Goal: Information Seeking & Learning: Learn about a topic

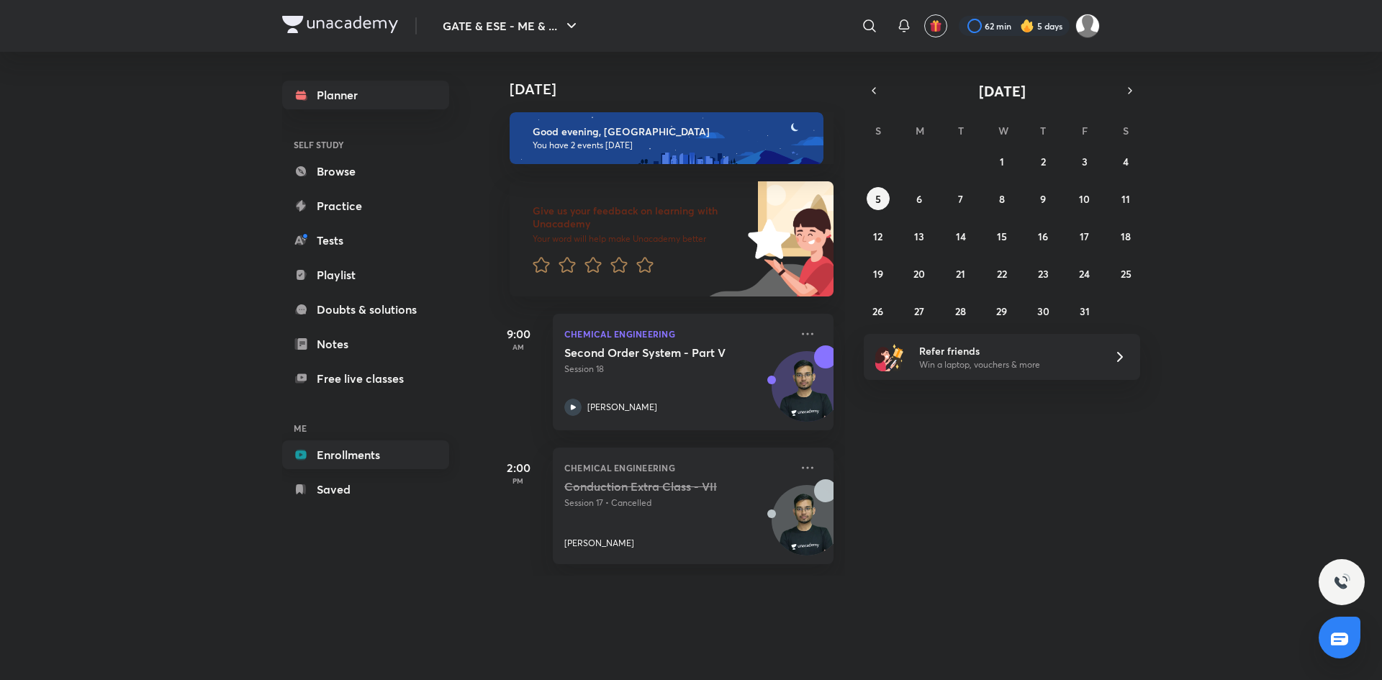
click at [339, 459] on link "Enrollments" at bounding box center [365, 455] width 167 height 29
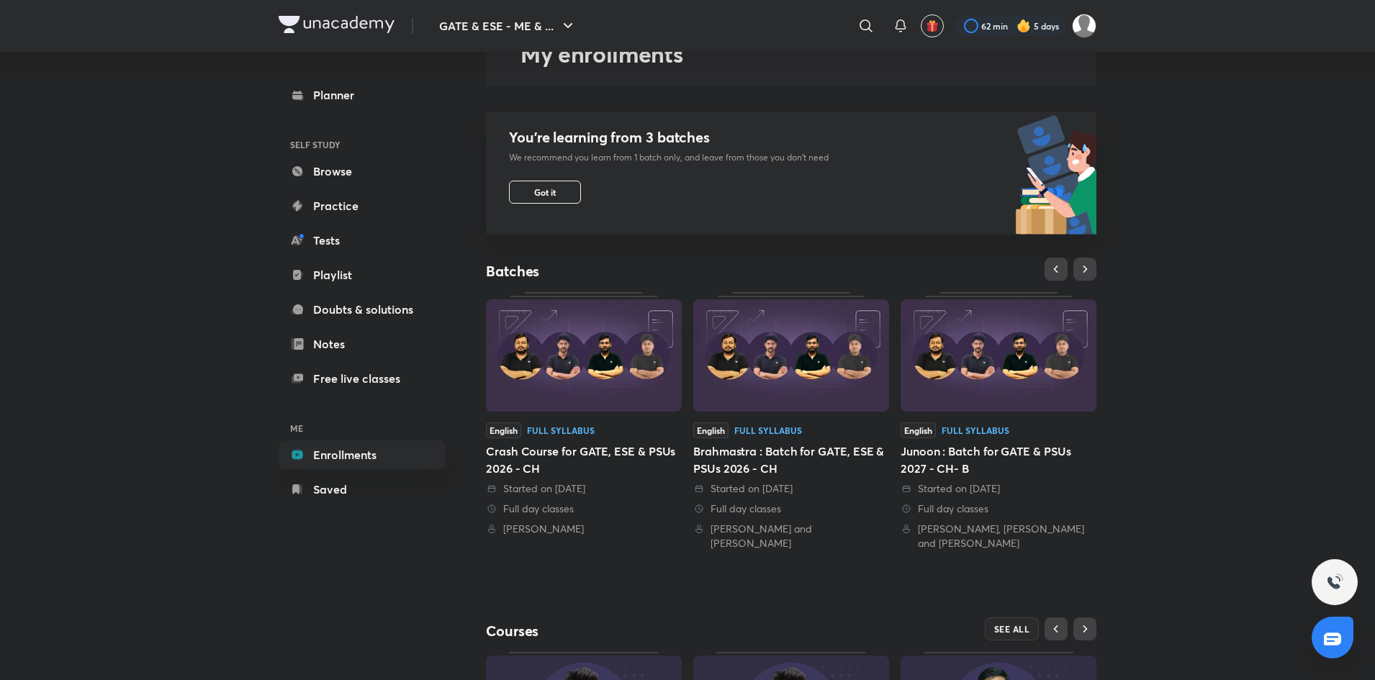
scroll to position [310, 0]
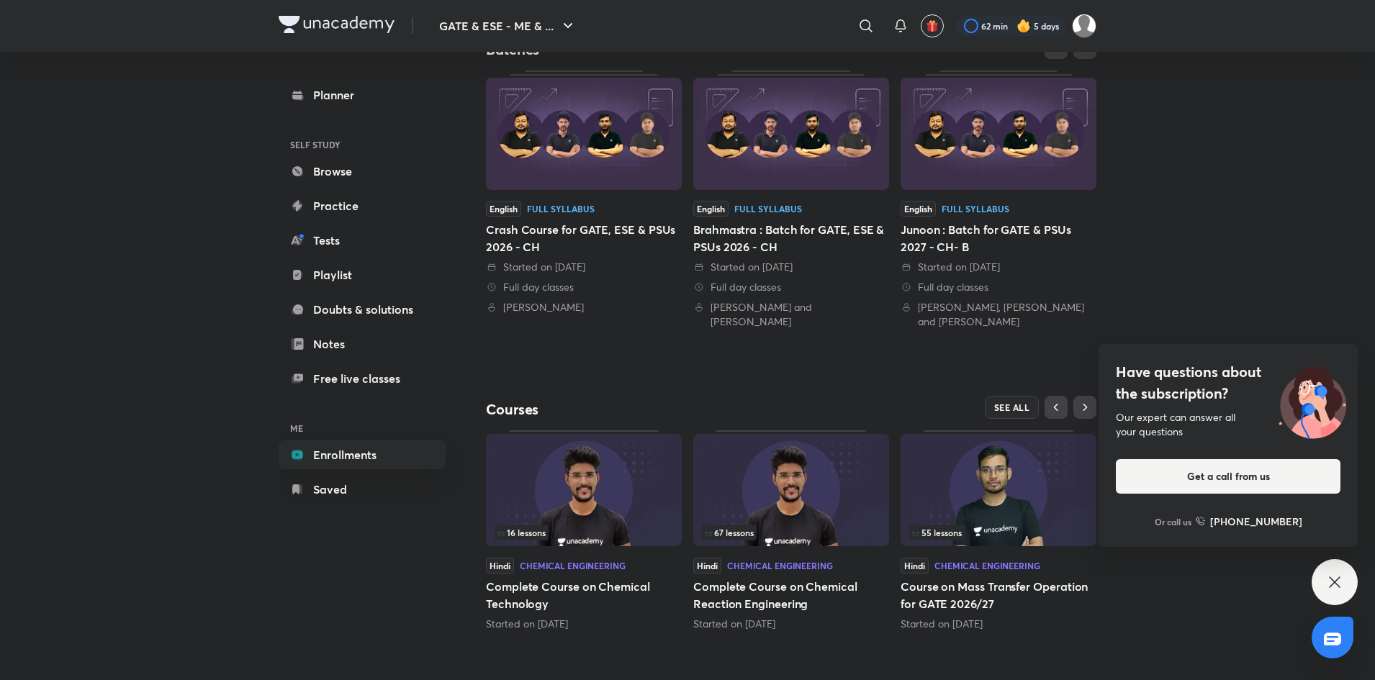
click at [1271, 240] on div "GATE & ESE - ME & ... ​ 62 min 5 days Planner SELF STUDY Browse Practice Tests …" at bounding box center [687, 174] width 1375 height 968
click at [1240, 597] on div "GATE & ESE - ME & ... ​ 62 min 5 days Planner SELF STUDY Browse Practice Tests …" at bounding box center [687, 174] width 1375 height 968
click at [1007, 403] on span "SEE ALL" at bounding box center [1012, 407] width 36 height 10
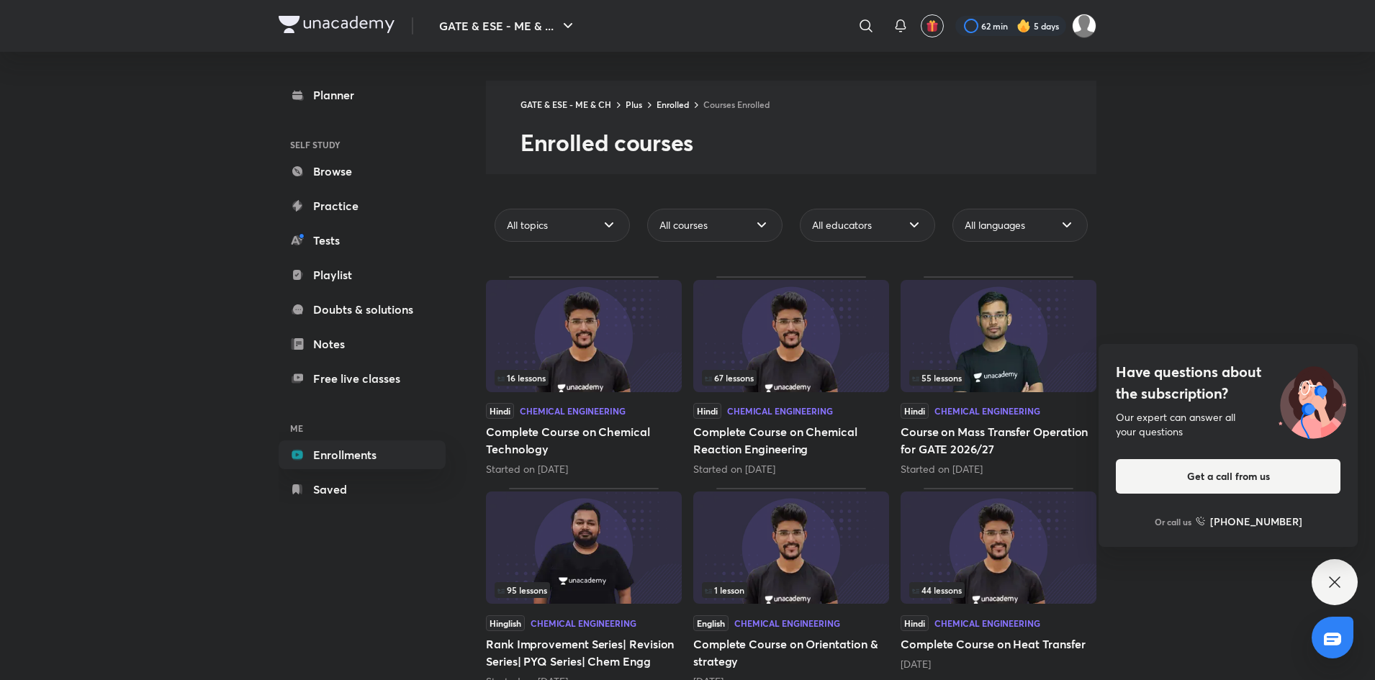
click at [1334, 575] on icon at bounding box center [1334, 582] width 17 height 17
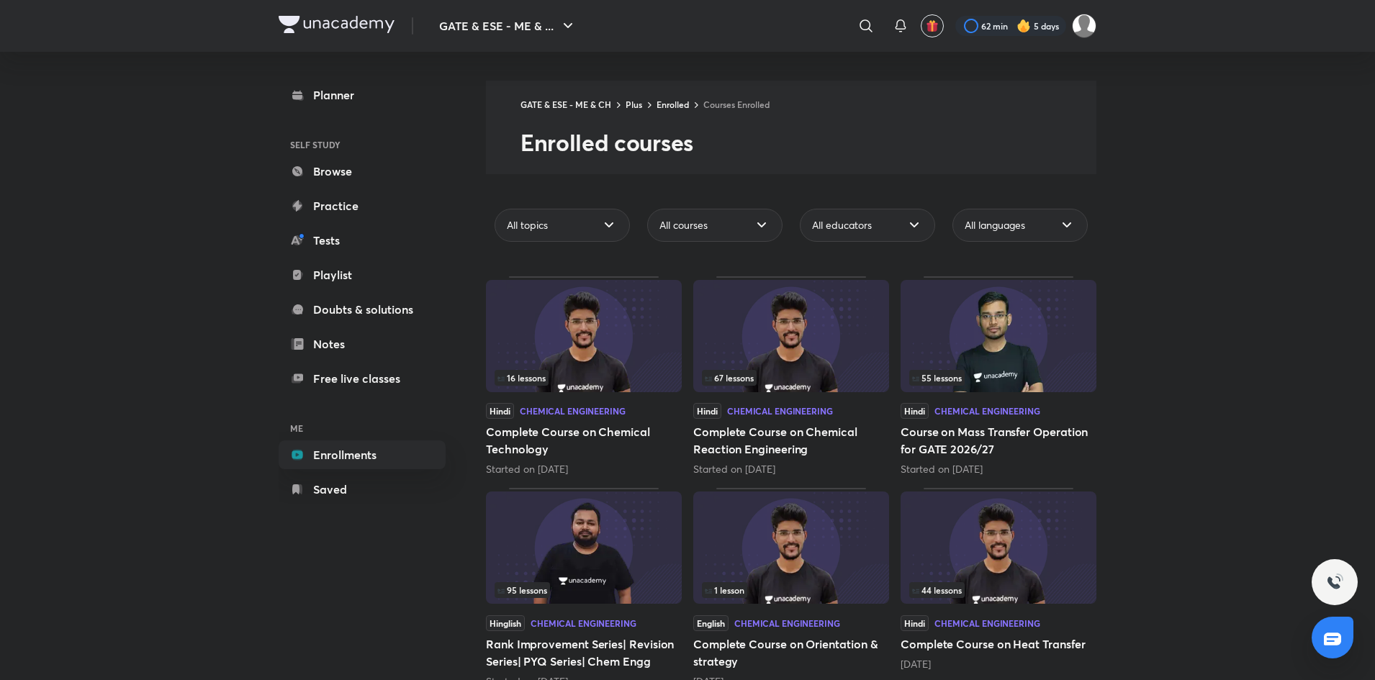
click at [1019, 548] on img at bounding box center [999, 548] width 196 height 112
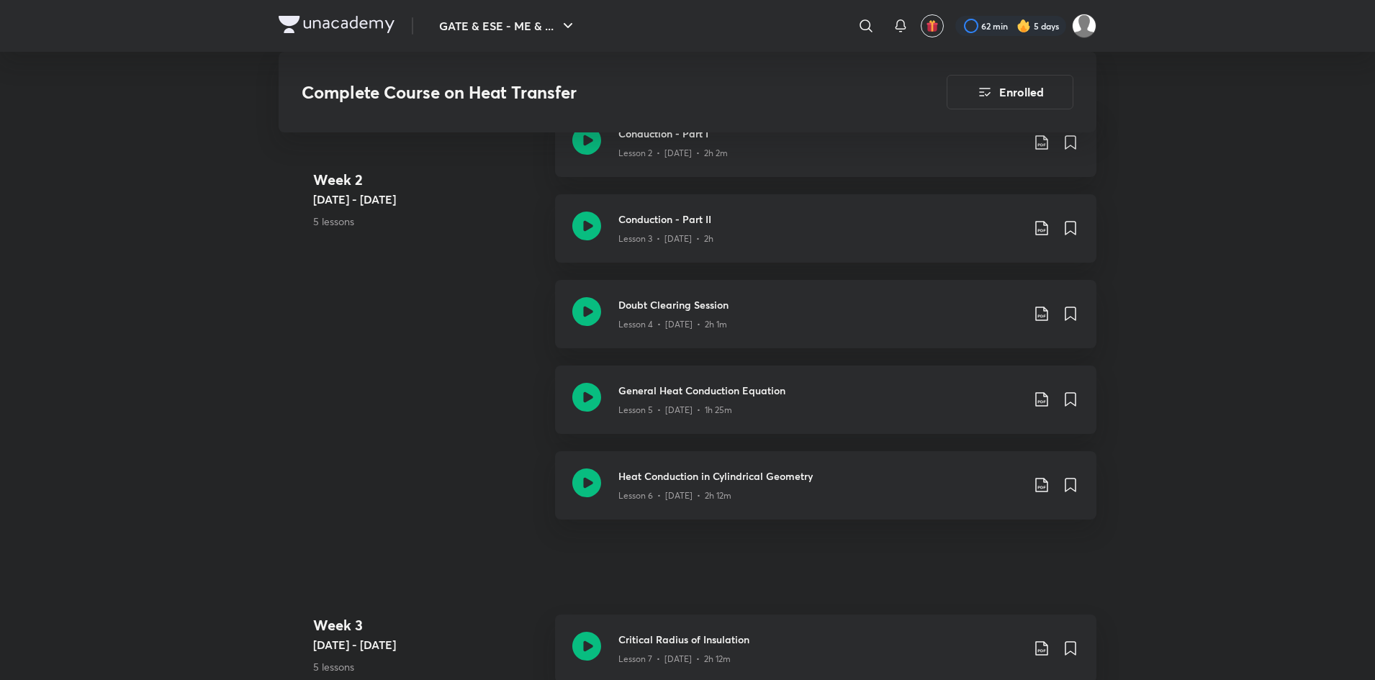
scroll to position [1058, 0]
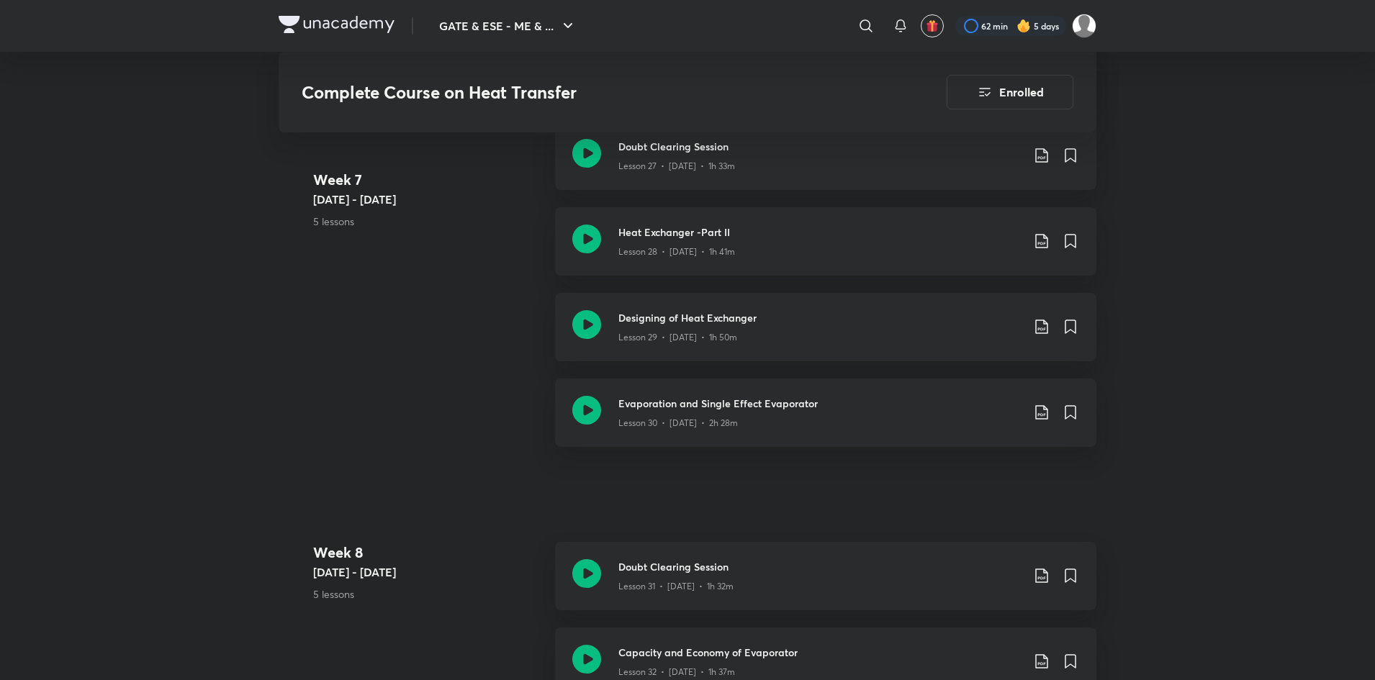
scroll to position [3561, 0]
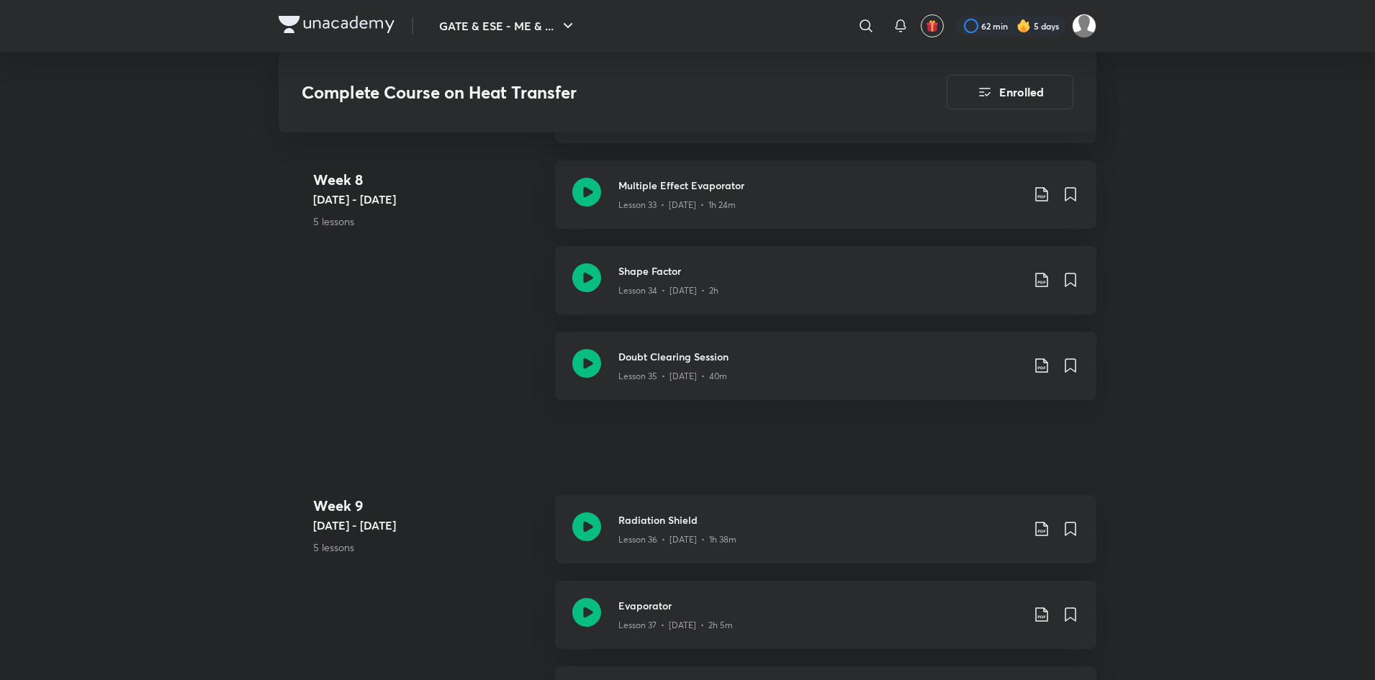
scroll to position [4115, 0]
click at [920, 611] on h3 "Evaporator" at bounding box center [819, 606] width 403 height 15
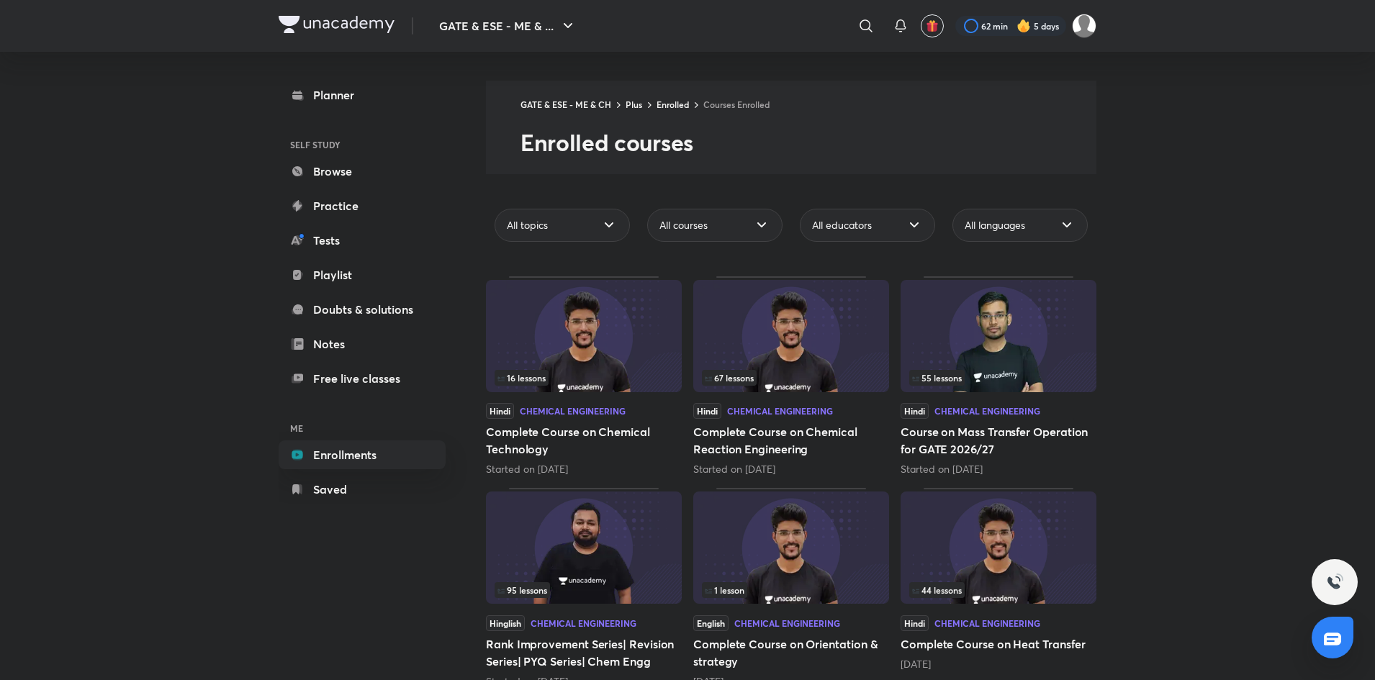
click at [999, 550] on img at bounding box center [999, 548] width 196 height 112
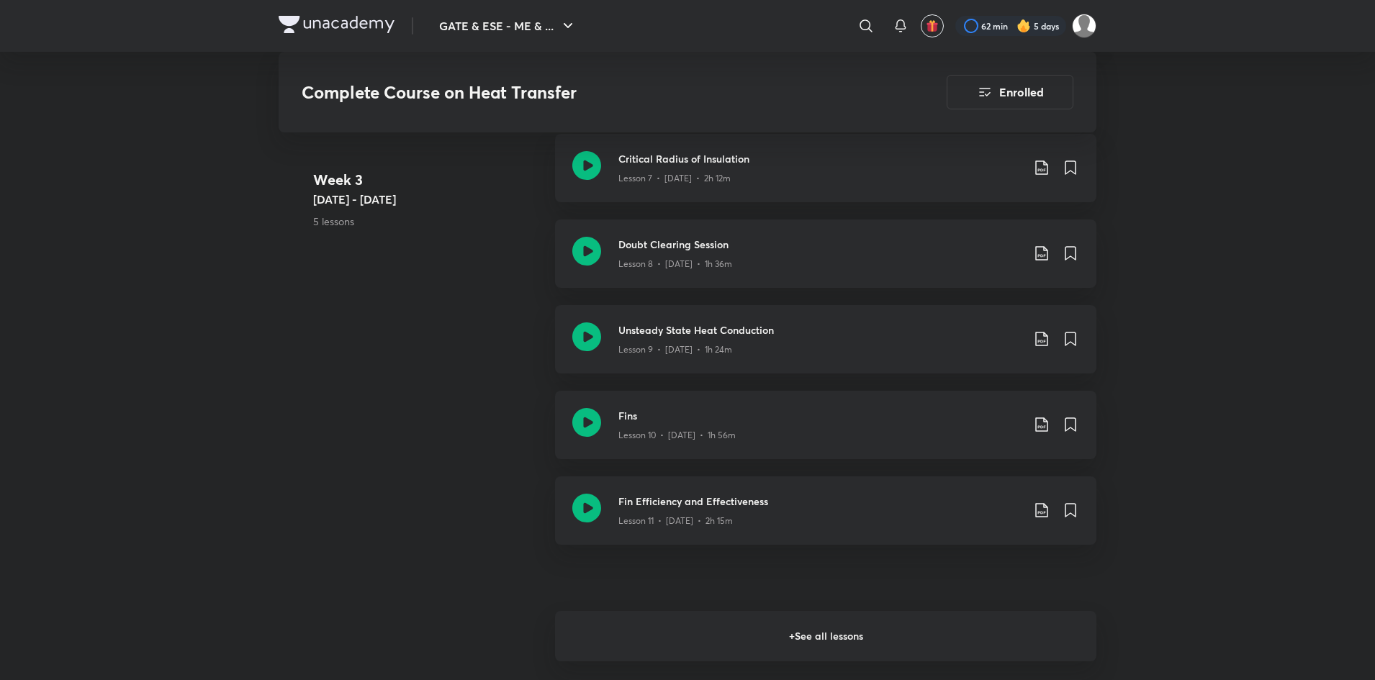
scroll to position [1527, 0]
click at [896, 651] on h6 "+ See all lessons" at bounding box center [825, 635] width 541 height 50
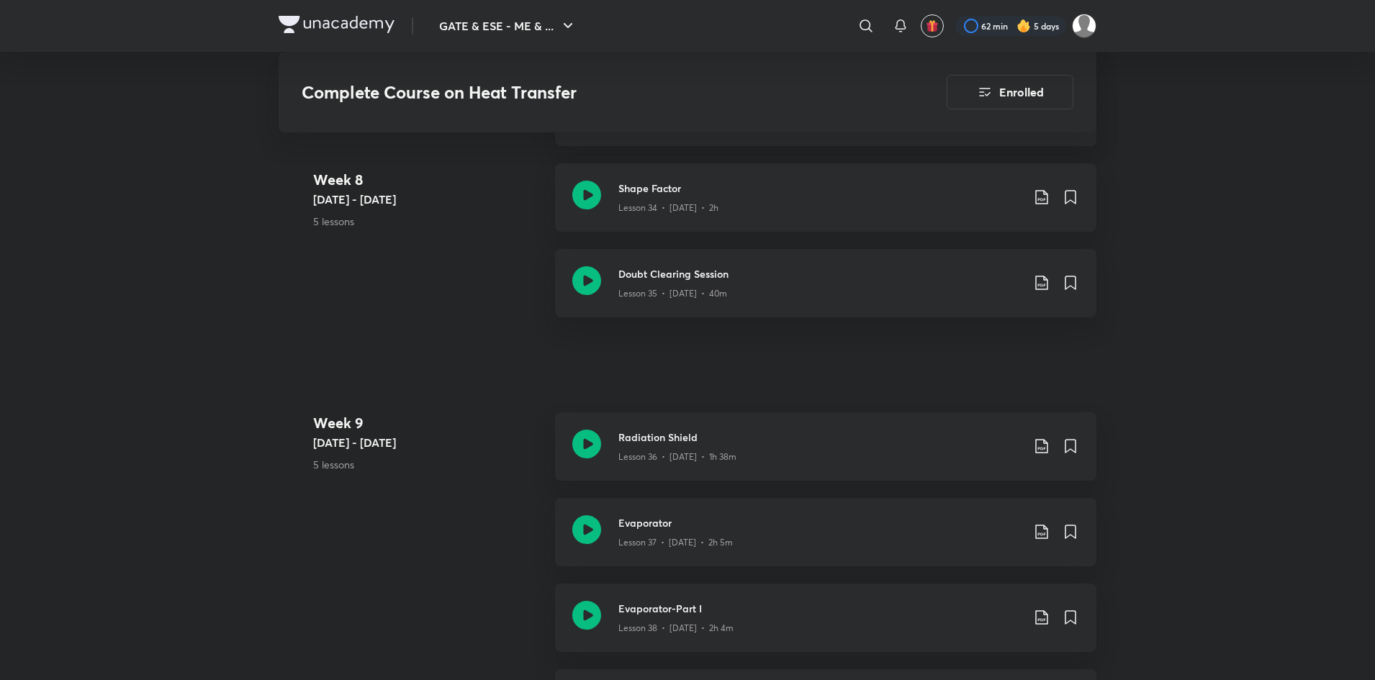
scroll to position [4198, 0]
click at [852, 608] on h3 "Evaporator-Part I" at bounding box center [819, 609] width 403 height 15
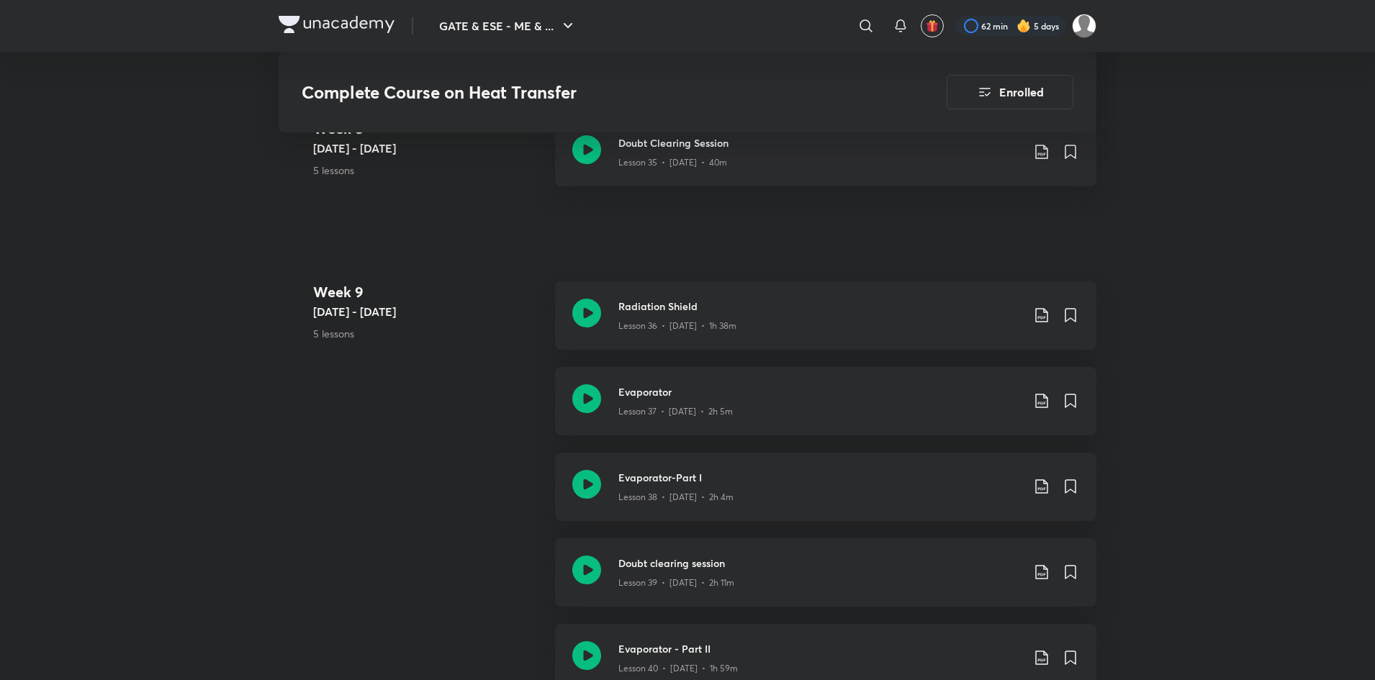
scroll to position [4329, 0]
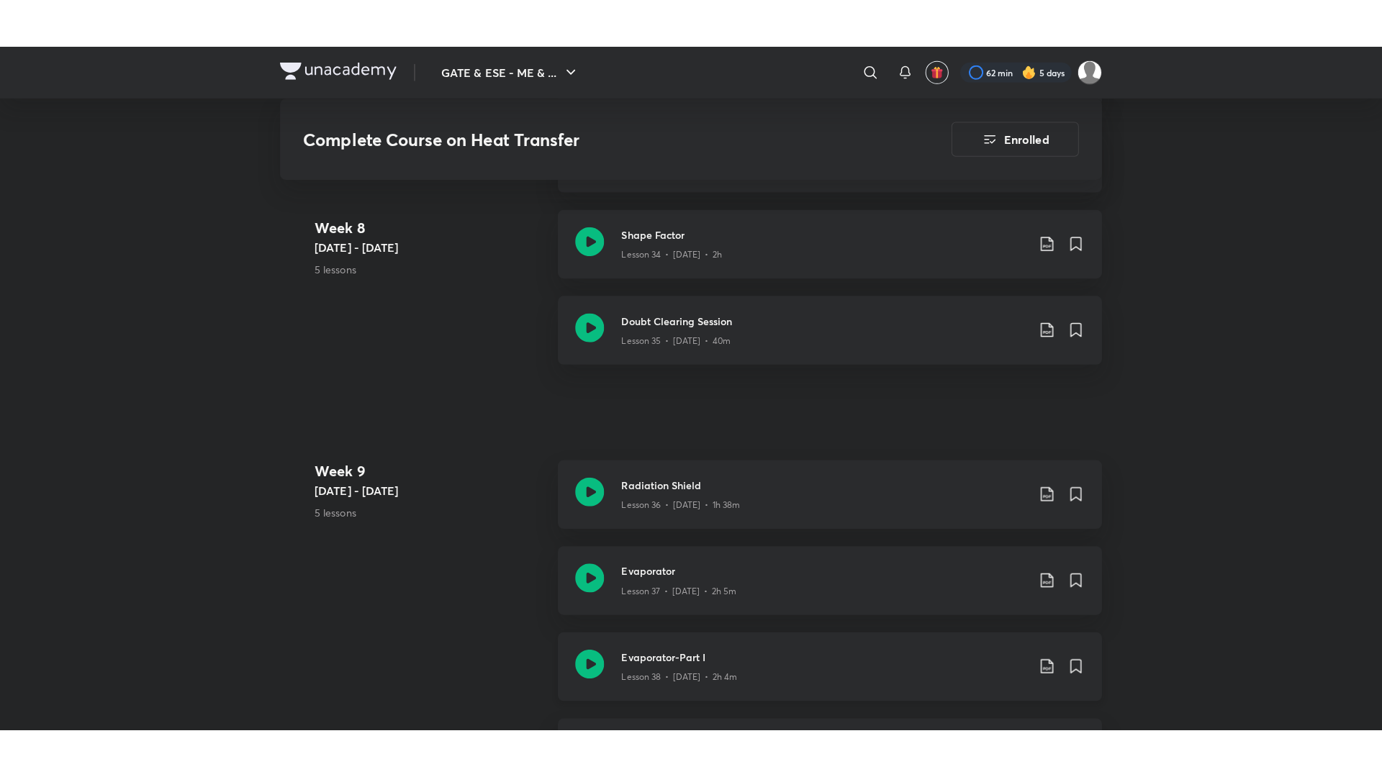
scroll to position [4198, 0]
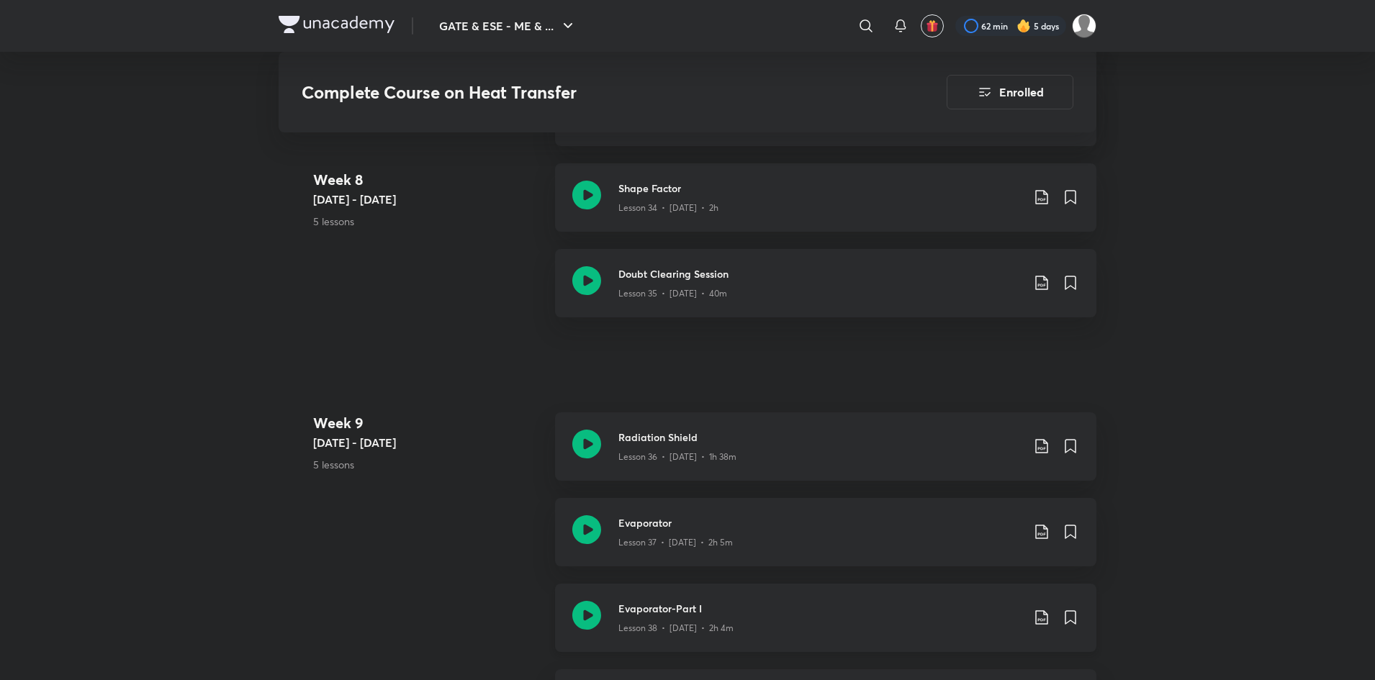
click at [824, 596] on div "Evaporator-Part I Lesson 38 • [DATE] • 2h 4m" at bounding box center [825, 618] width 541 height 68
